Goal: Information Seeking & Learning: Learn about a topic

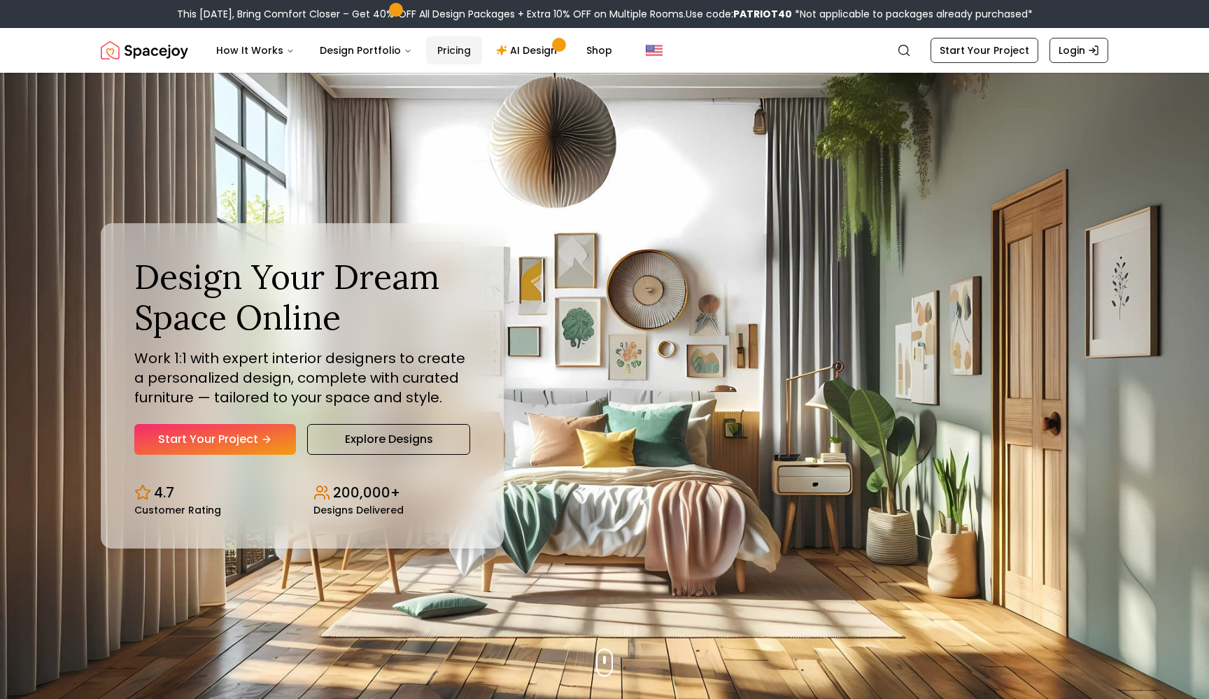
click at [449, 58] on link "Pricing" at bounding box center [454, 50] width 56 height 28
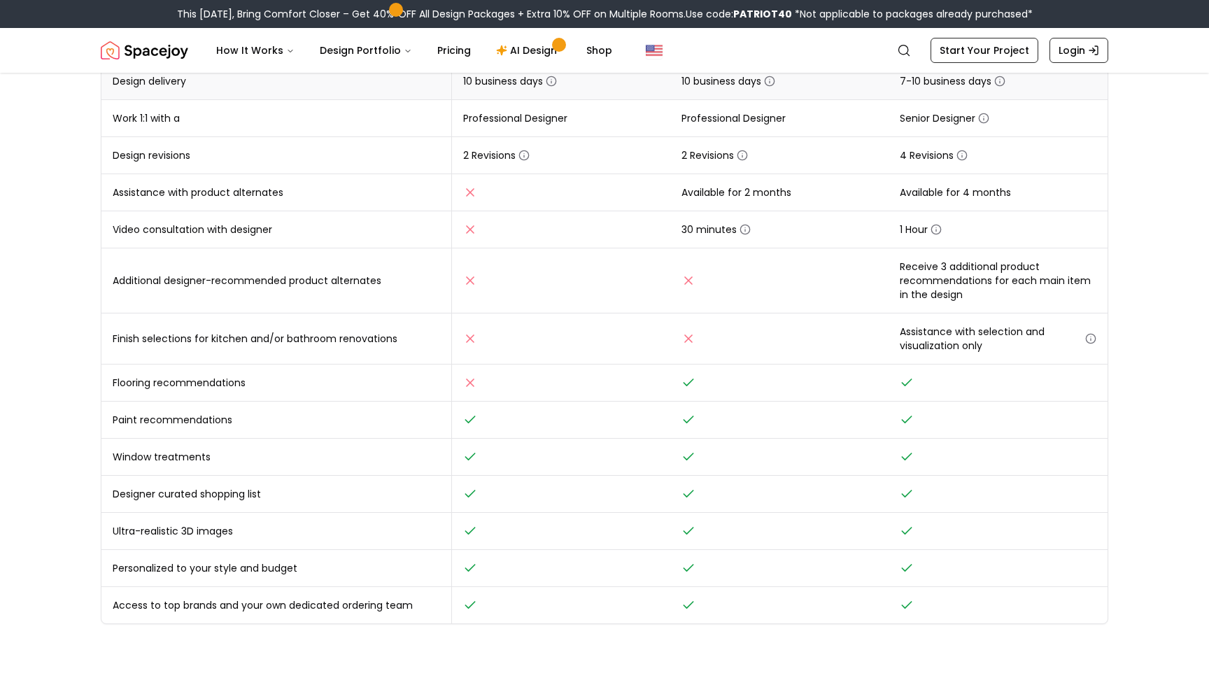
scroll to position [370, 0]
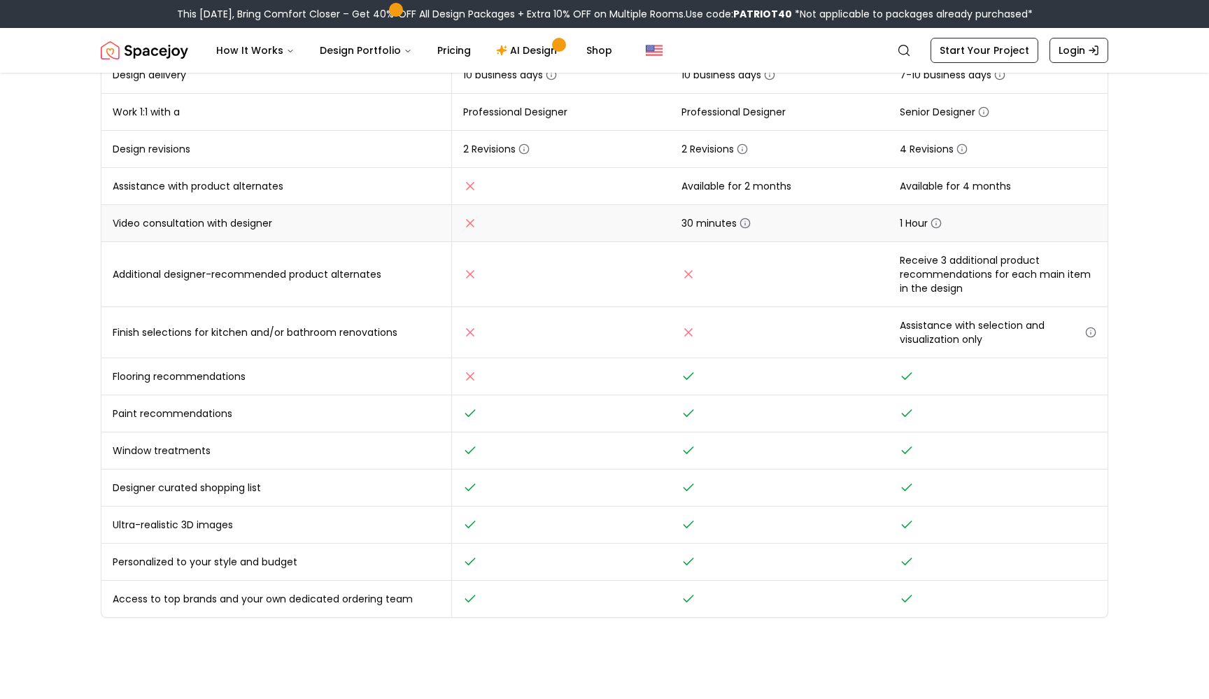
click at [742, 223] on icon "button" at bounding box center [744, 223] width 11 height 11
click at [742, 150] on icon "button" at bounding box center [742, 150] width 0 height 2
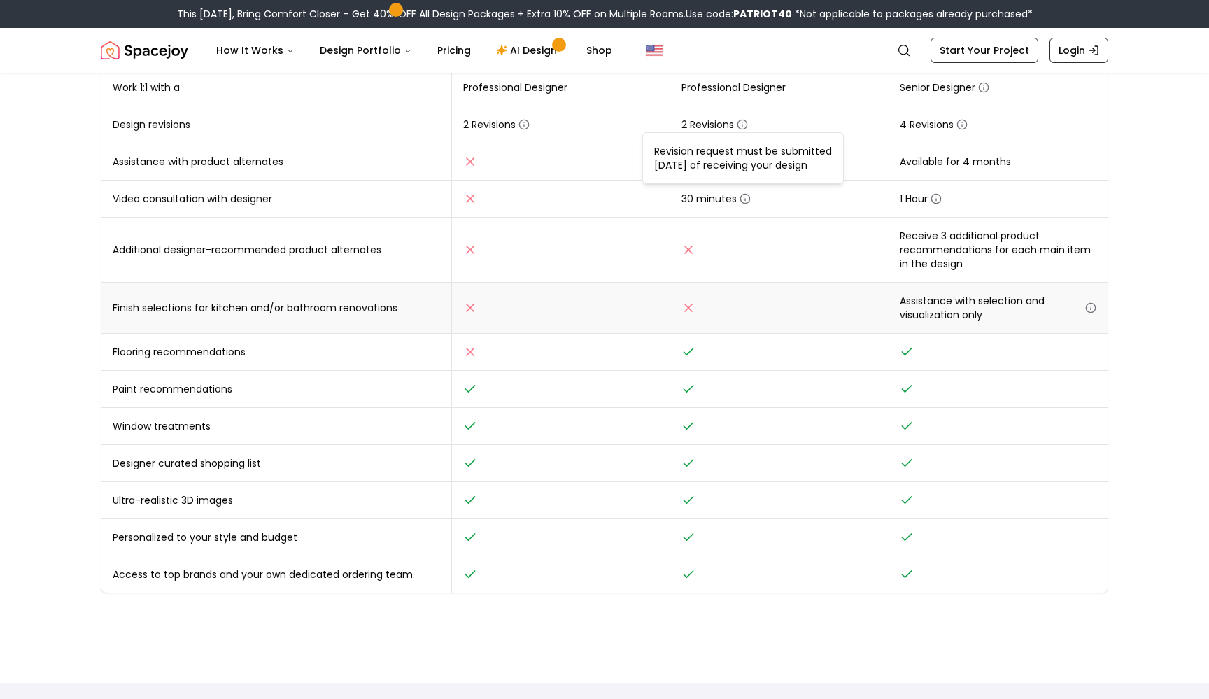
scroll to position [394, 0]
click at [87, 195] on div "Online interior design, made easy. Interior Design Packages That Fit Your Style…" at bounding box center [604, 135] width 1074 height 915
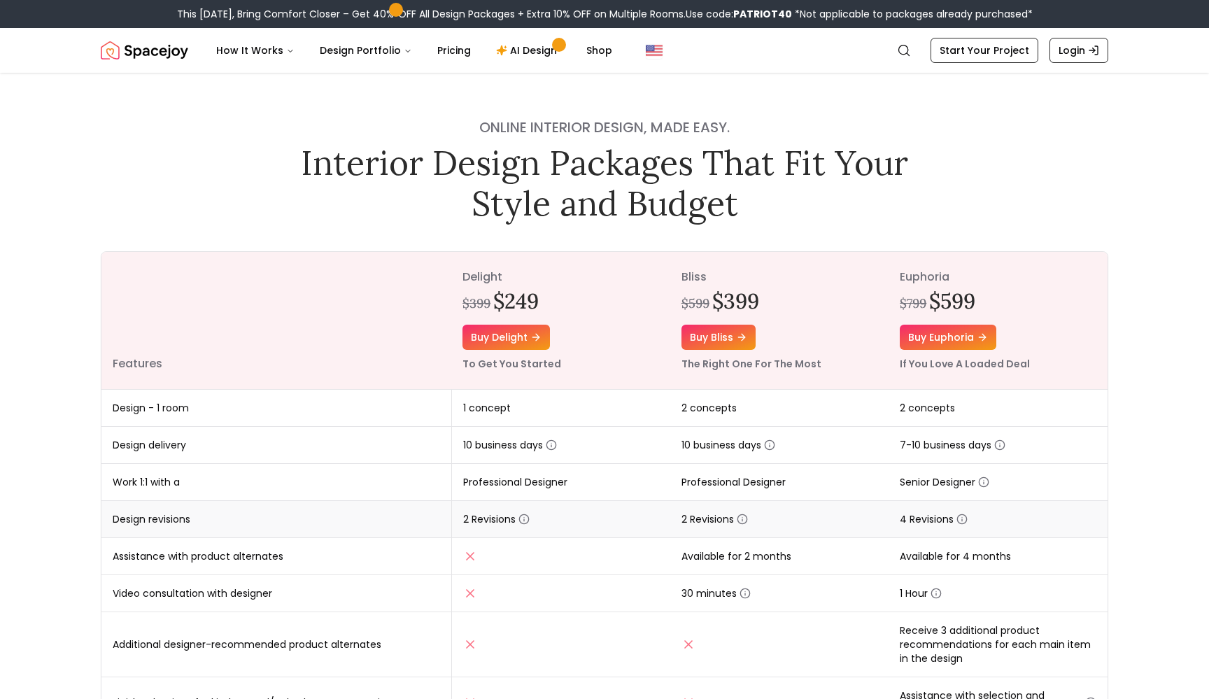
scroll to position [0, 0]
click at [458, 57] on link "Pricing" at bounding box center [454, 50] width 56 height 28
click at [527, 54] on link "AI Design" at bounding box center [528, 50] width 87 height 28
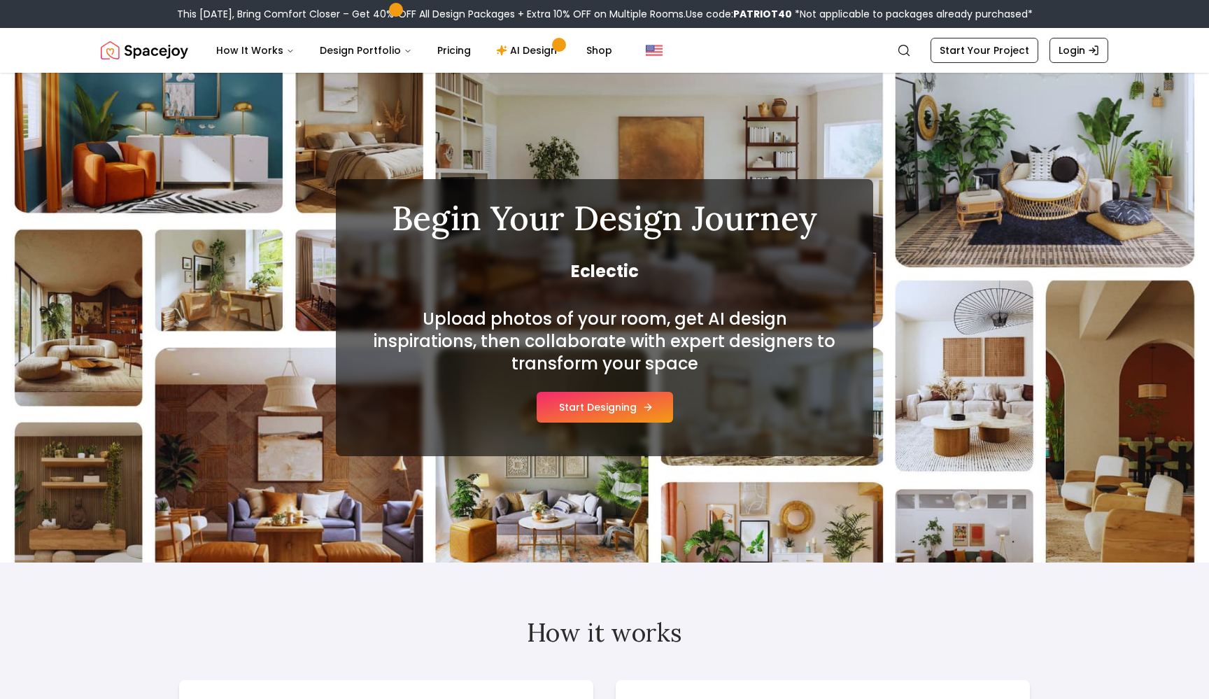
click at [562, 405] on button "Start Designing" at bounding box center [604, 407] width 136 height 31
click at [459, 52] on link "Pricing" at bounding box center [454, 50] width 56 height 28
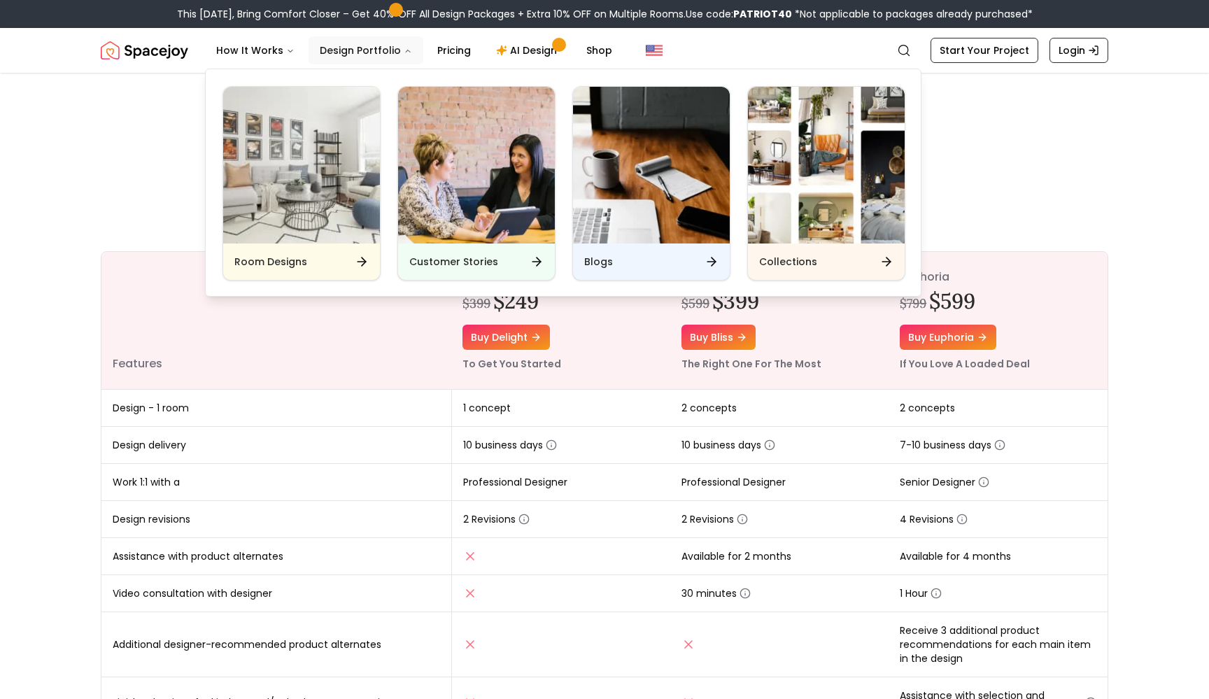
click at [404, 55] on icon "Main" at bounding box center [408, 51] width 8 height 8
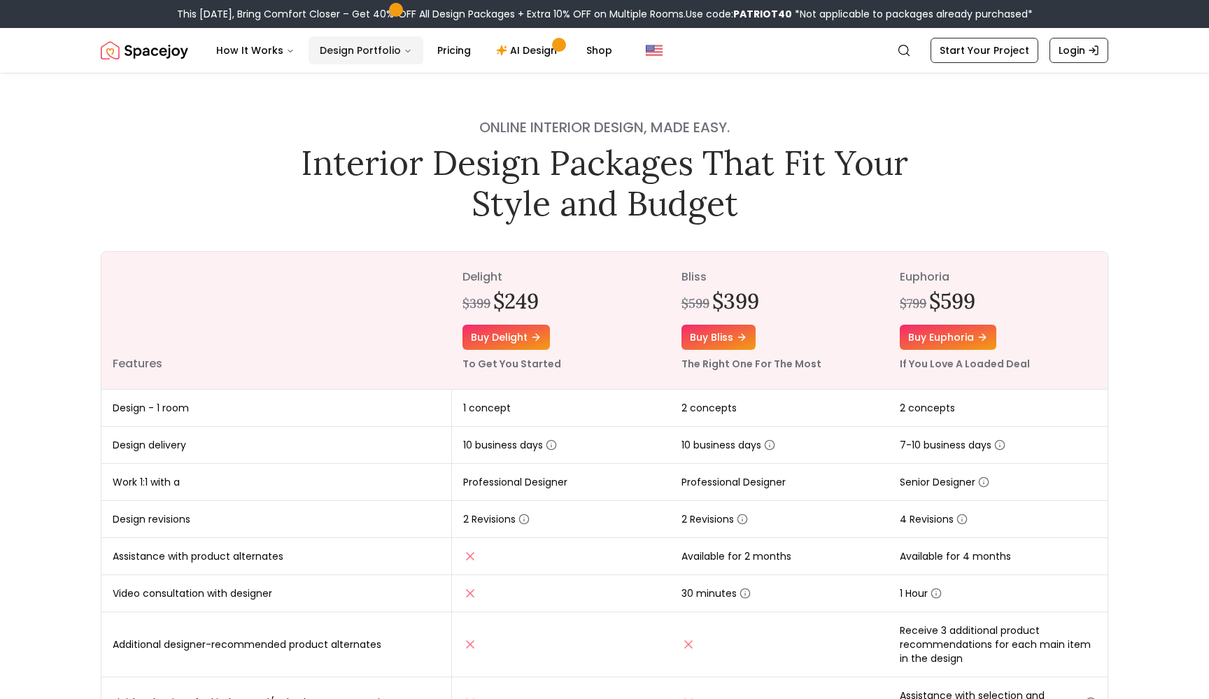
click at [399, 55] on button "Design Portfolio" at bounding box center [365, 50] width 115 height 28
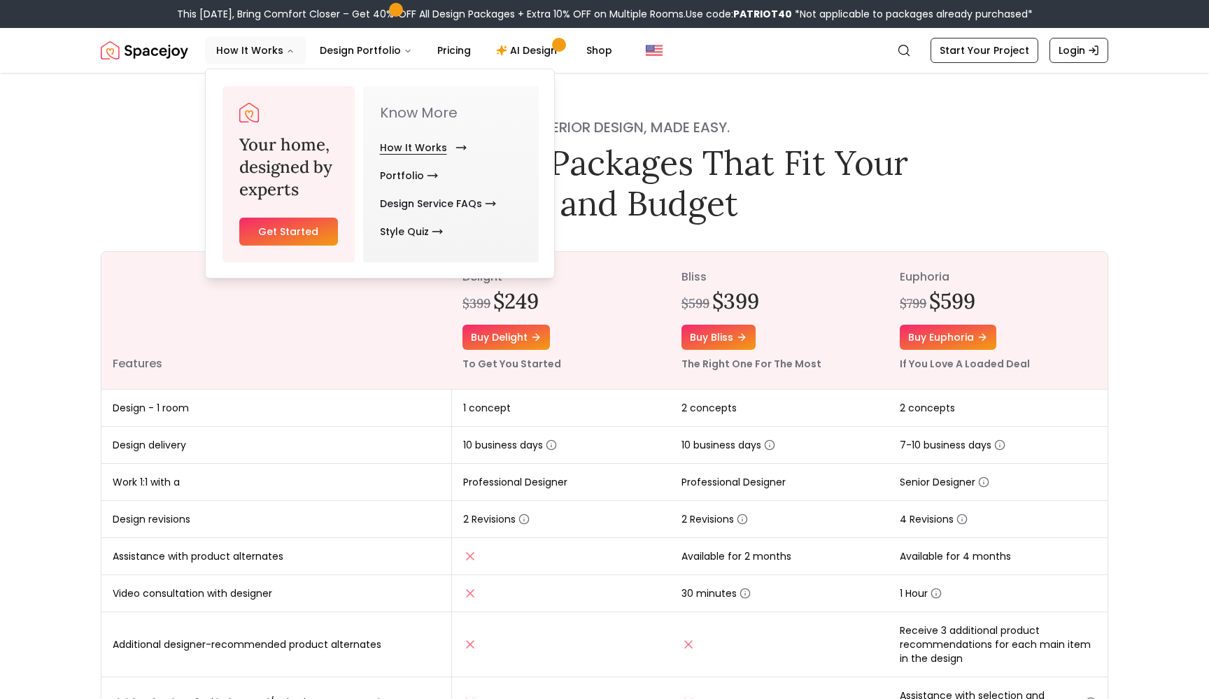
drag, startPoint x: 294, startPoint y: 49, endPoint x: 456, endPoint y: 154, distance: 192.6
click at [456, 64] on nav "How It Works Design Portfolio Pricing AI Design Shop Your home, designed by exp…" at bounding box center [414, 50] width 418 height 28
click at [441, 203] on link "Design Service FAQs" at bounding box center [438, 204] width 116 height 28
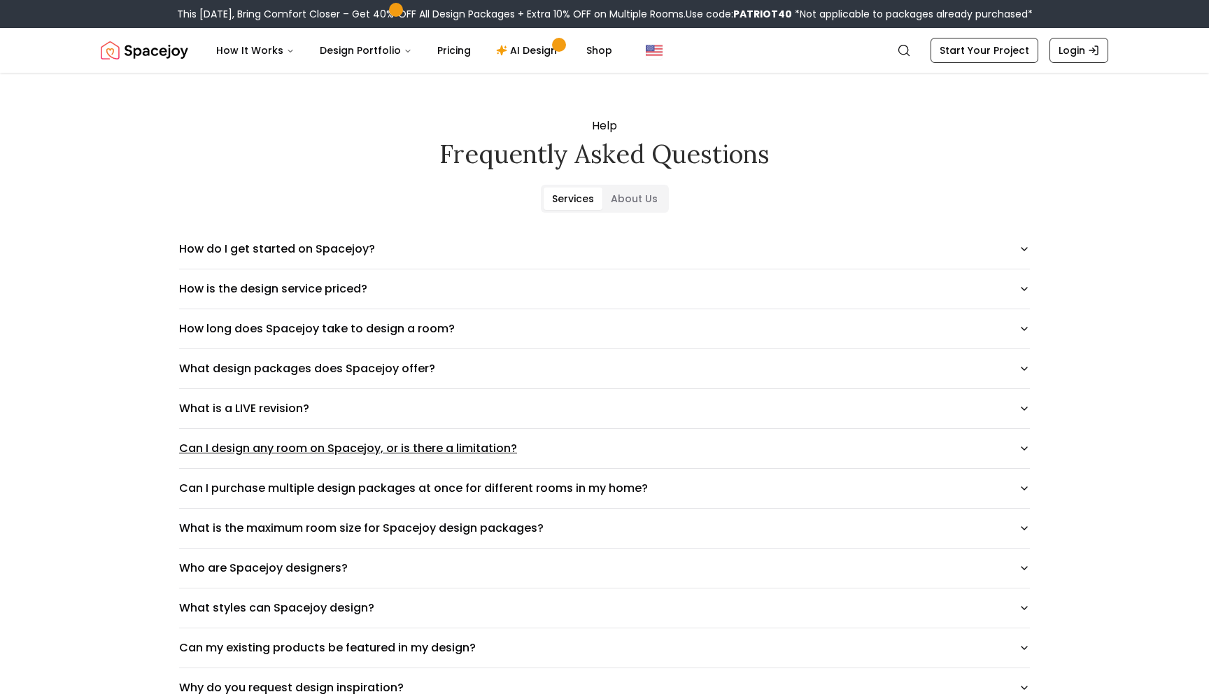
click at [232, 444] on button "Can I design any room on Spacejoy, or is there a limitation?" at bounding box center [604, 448] width 851 height 39
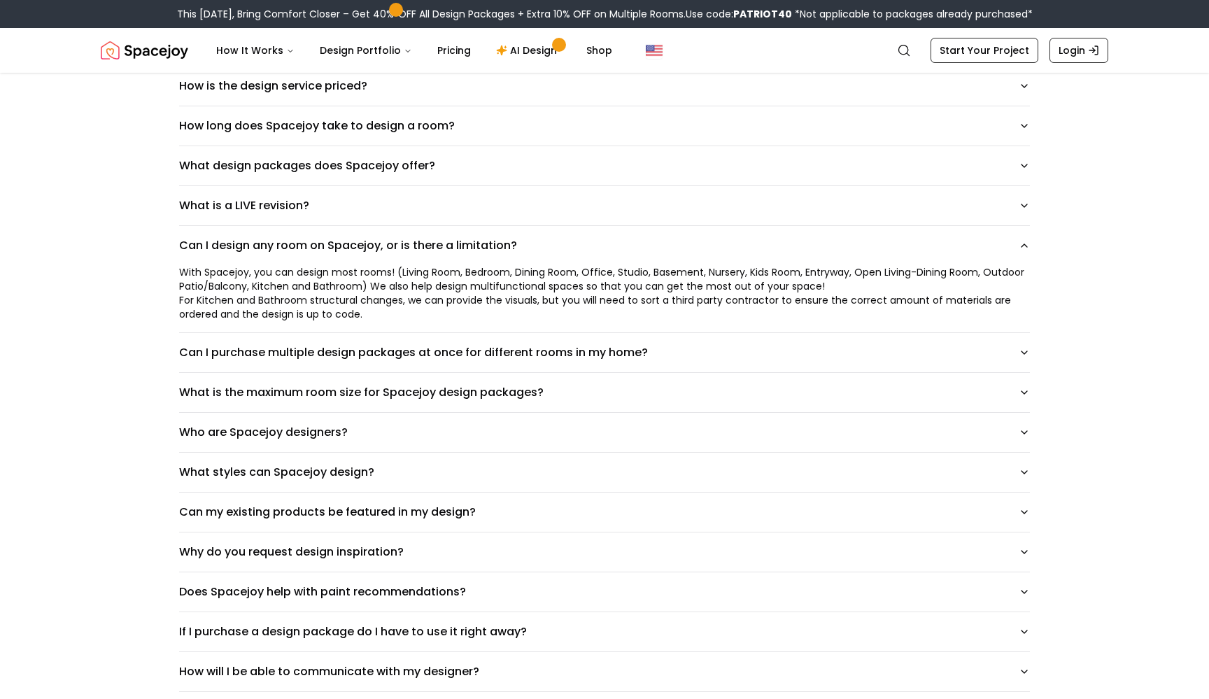
scroll to position [205, 0]
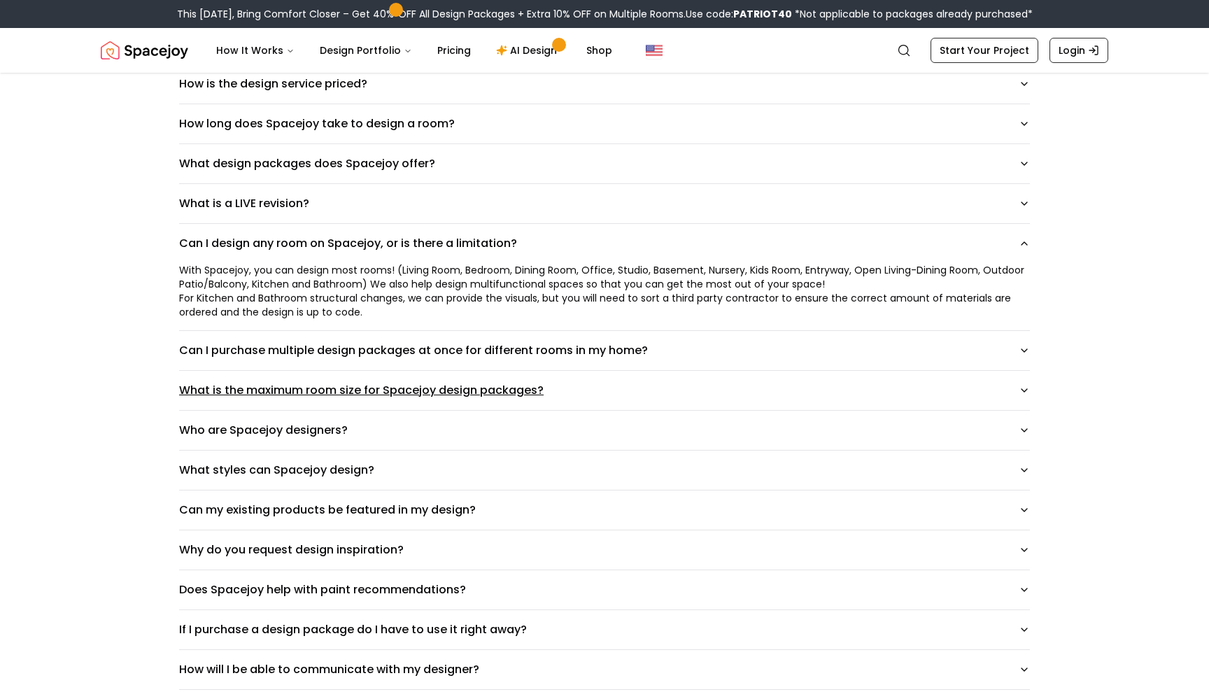
click at [230, 387] on button "What is the maximum room size for Spacejoy design packages?" at bounding box center [604, 390] width 851 height 39
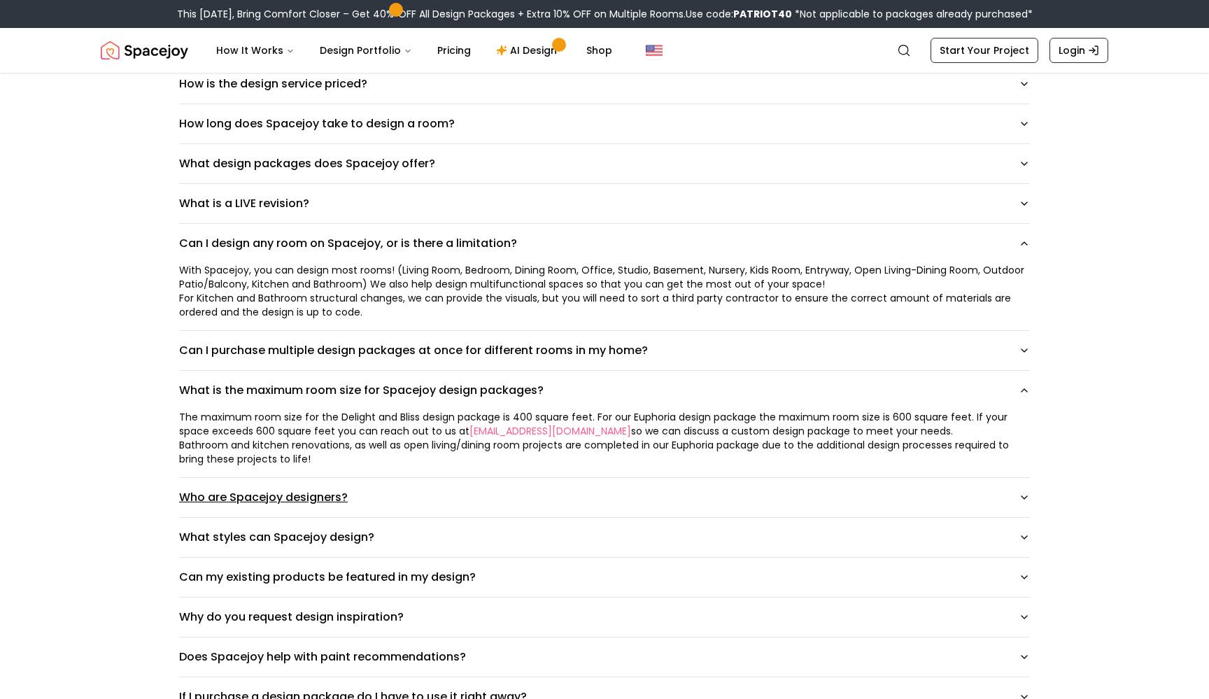
click at [253, 490] on button "Who are Spacejoy designers?" at bounding box center [604, 497] width 851 height 39
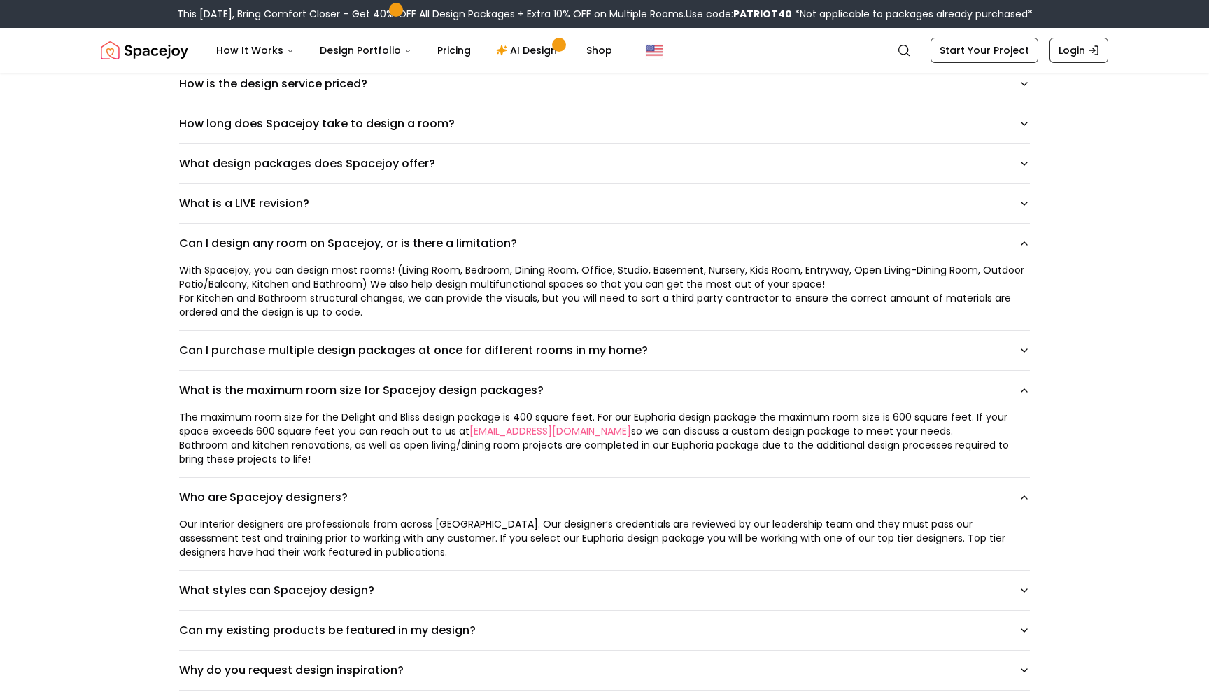
click at [253, 490] on button "Who are Spacejoy designers?" at bounding box center [604, 497] width 851 height 39
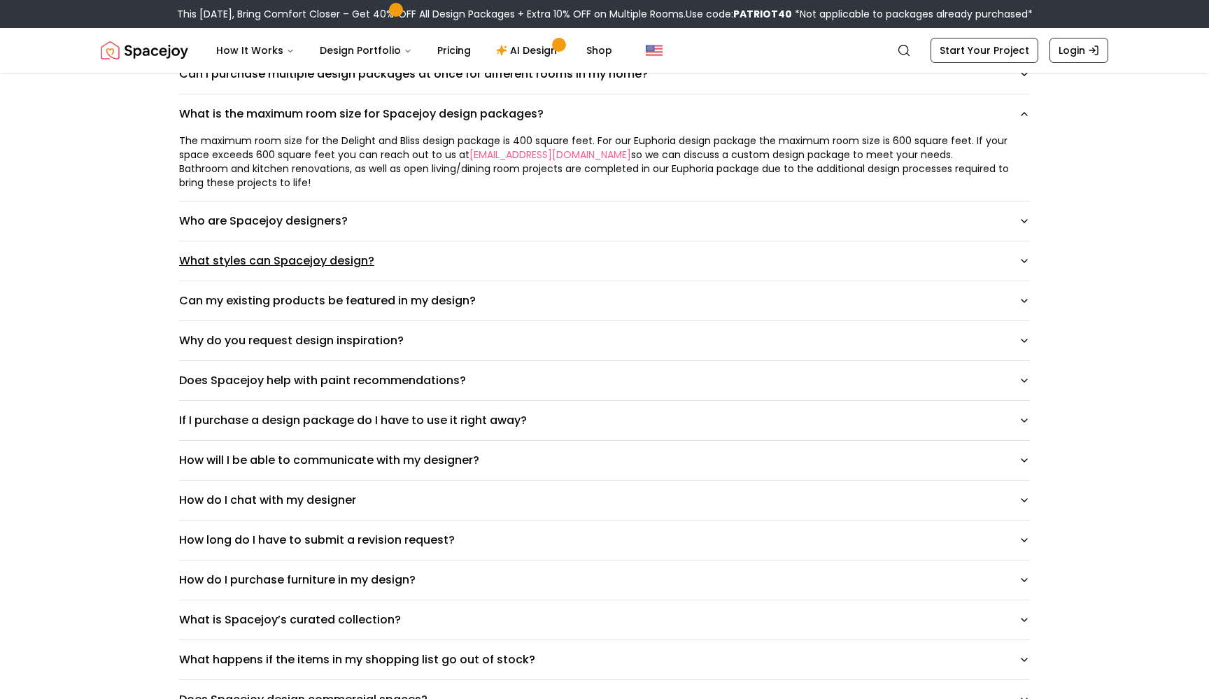
scroll to position [484, 0]
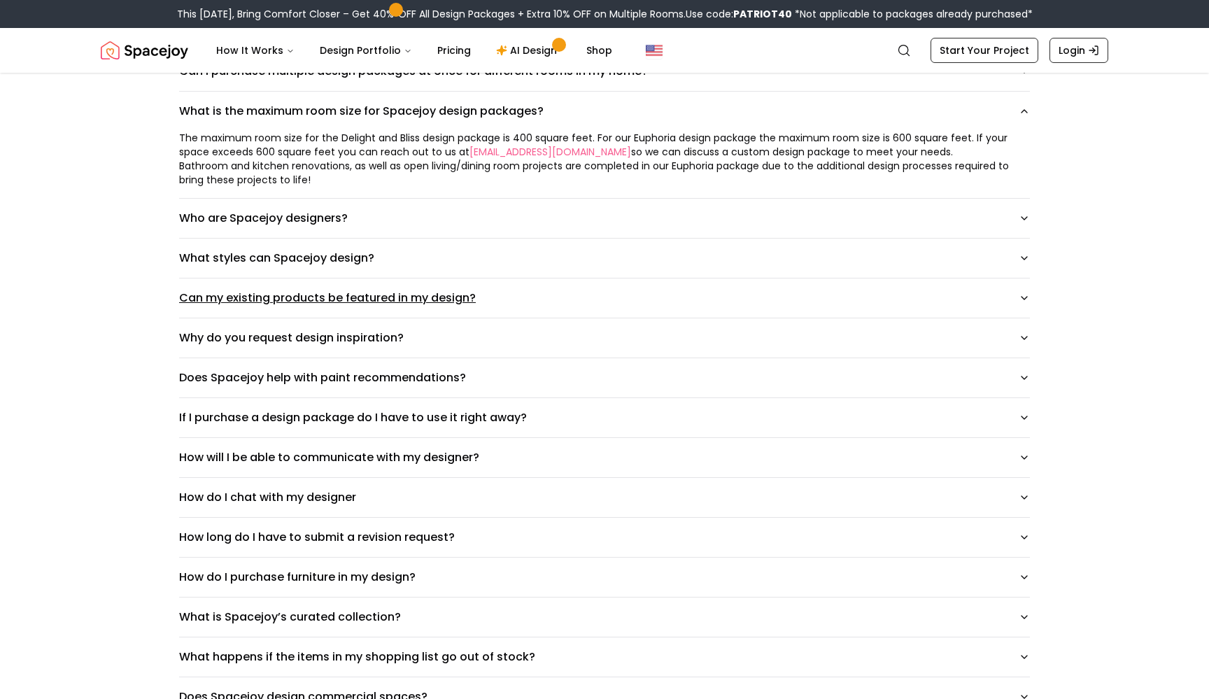
click at [472, 302] on button "Can my existing products be featured in my design?" at bounding box center [604, 297] width 851 height 39
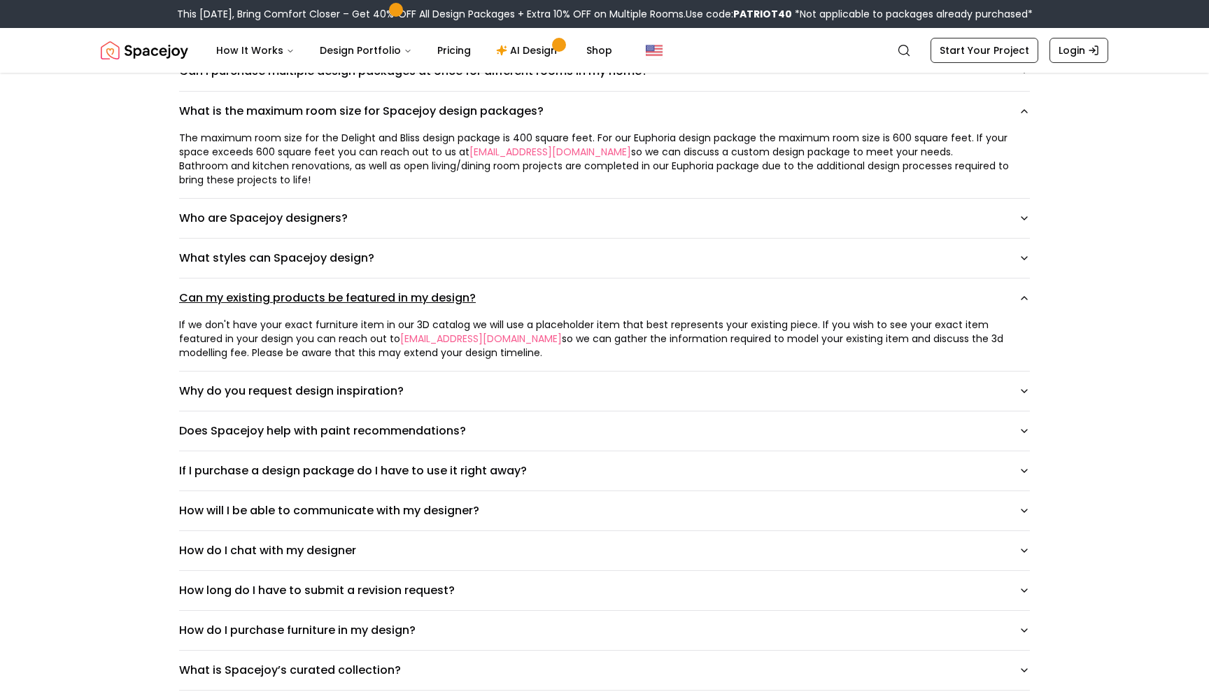
click at [472, 302] on button "Can my existing products be featured in my design?" at bounding box center [604, 297] width 851 height 39
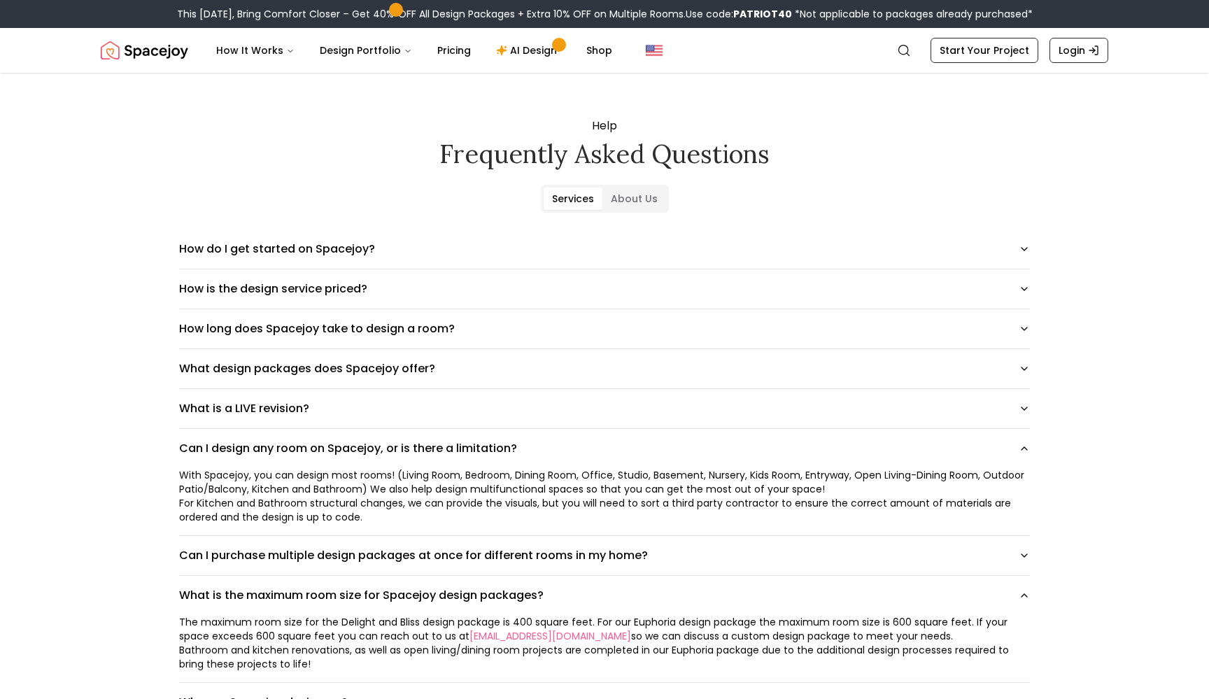
scroll to position [0, 0]
